Goal: Information Seeking & Learning: Learn about a topic

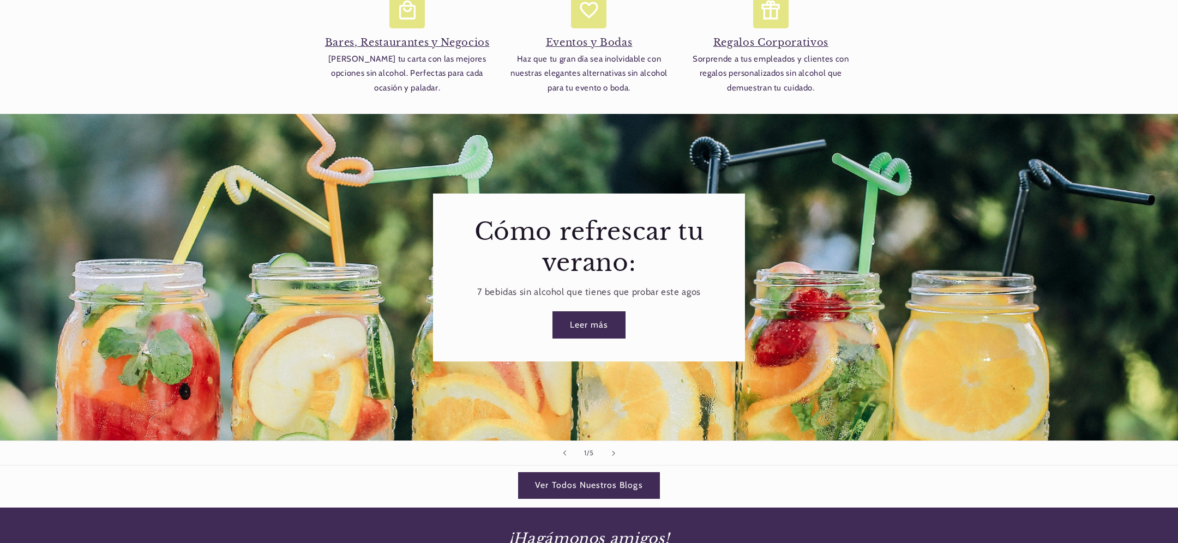
scroll to position [0, 726]
click at [559, 477] on link "Ver Todos Nuestros Blogs" at bounding box center [589, 485] width 142 height 27
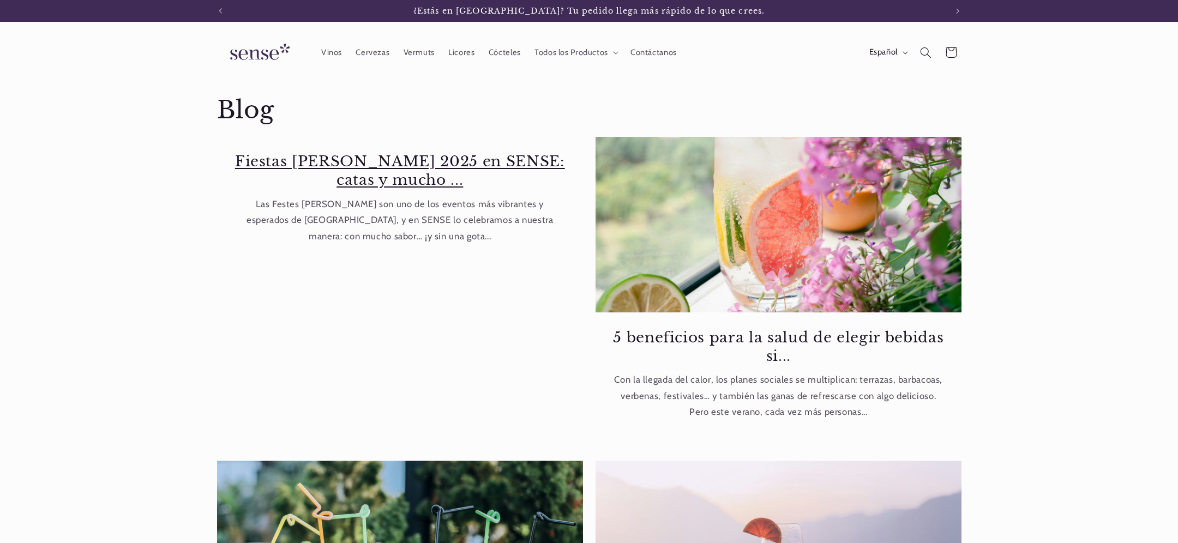
click at [400, 167] on link "Fiestas de Gràcia 2025 en SENSE: catas y mucho ..." at bounding box center [400, 171] width 332 height 37
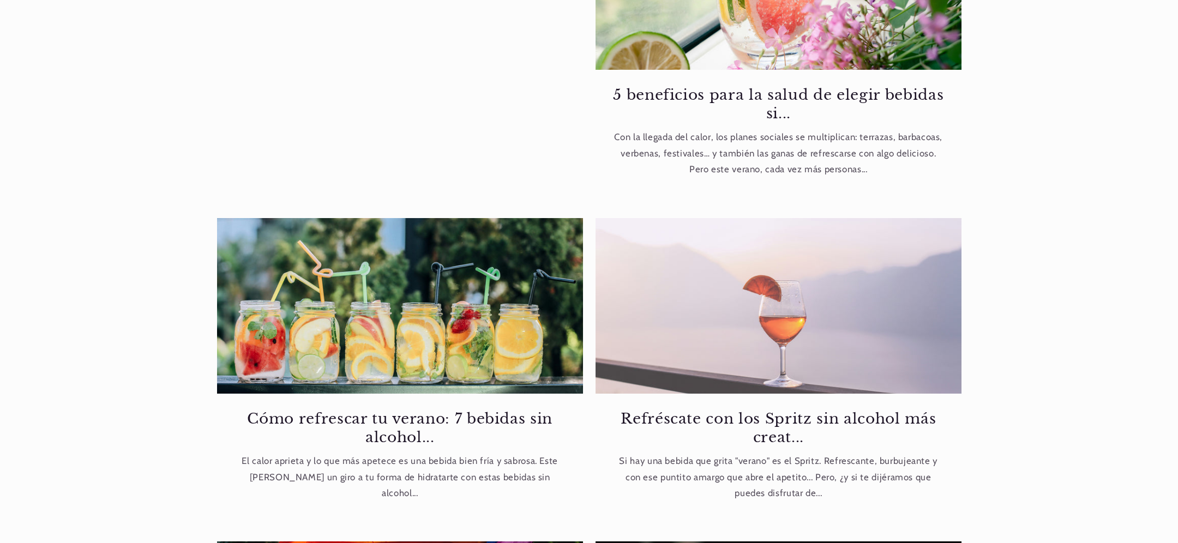
scroll to position [299, 0]
